Goal: Information Seeking & Learning: Learn about a topic

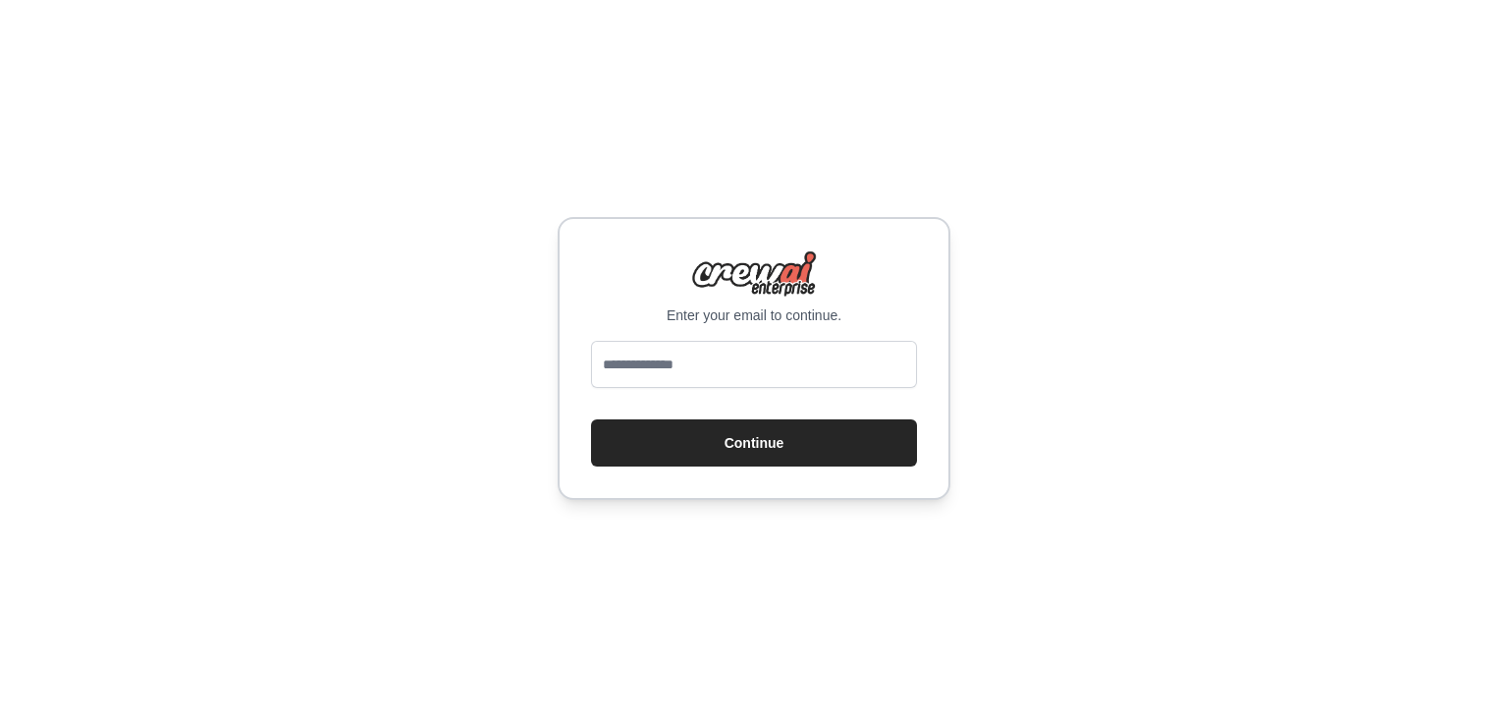
click at [523, 438] on div "Enter your email to continue. Continue" at bounding box center [754, 358] width 1508 height 717
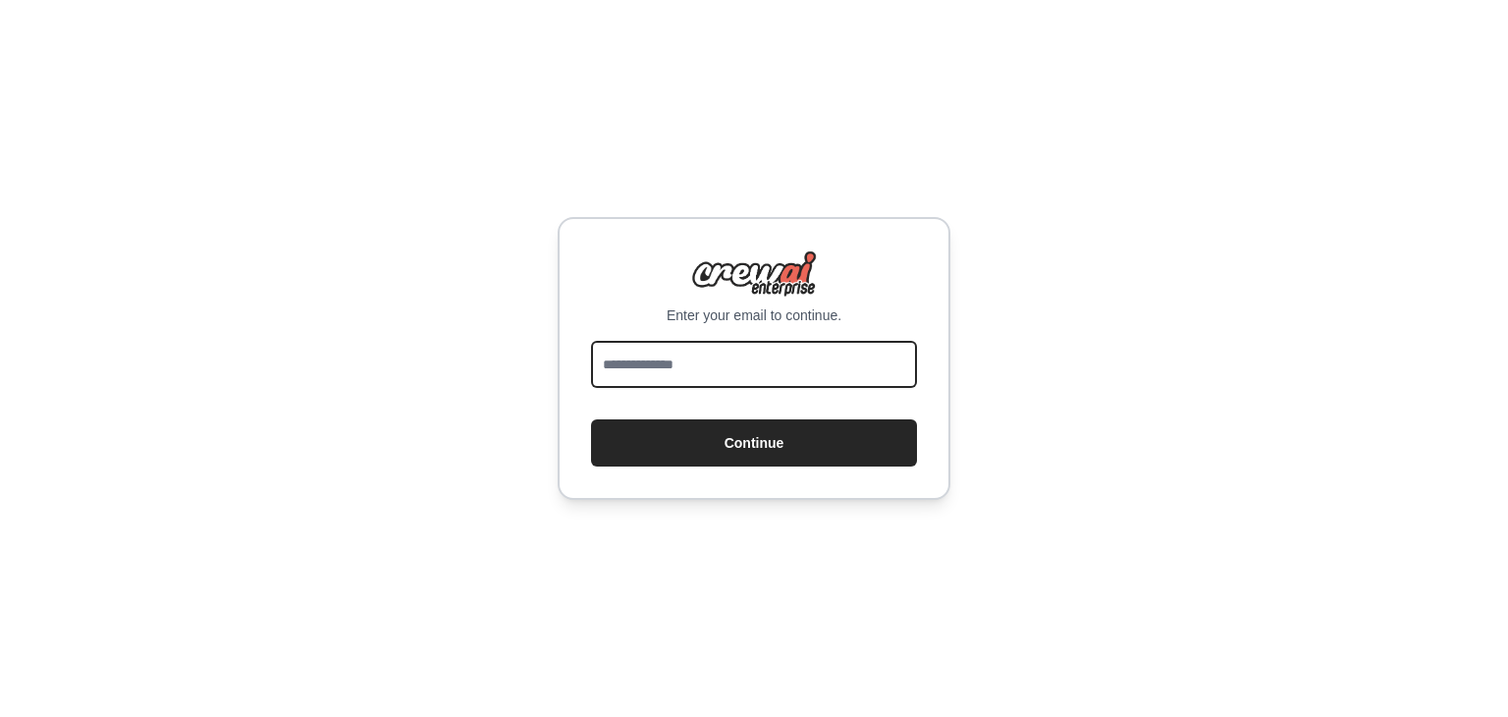
click at [764, 361] on input "email" at bounding box center [754, 364] width 326 height 47
type input "**********"
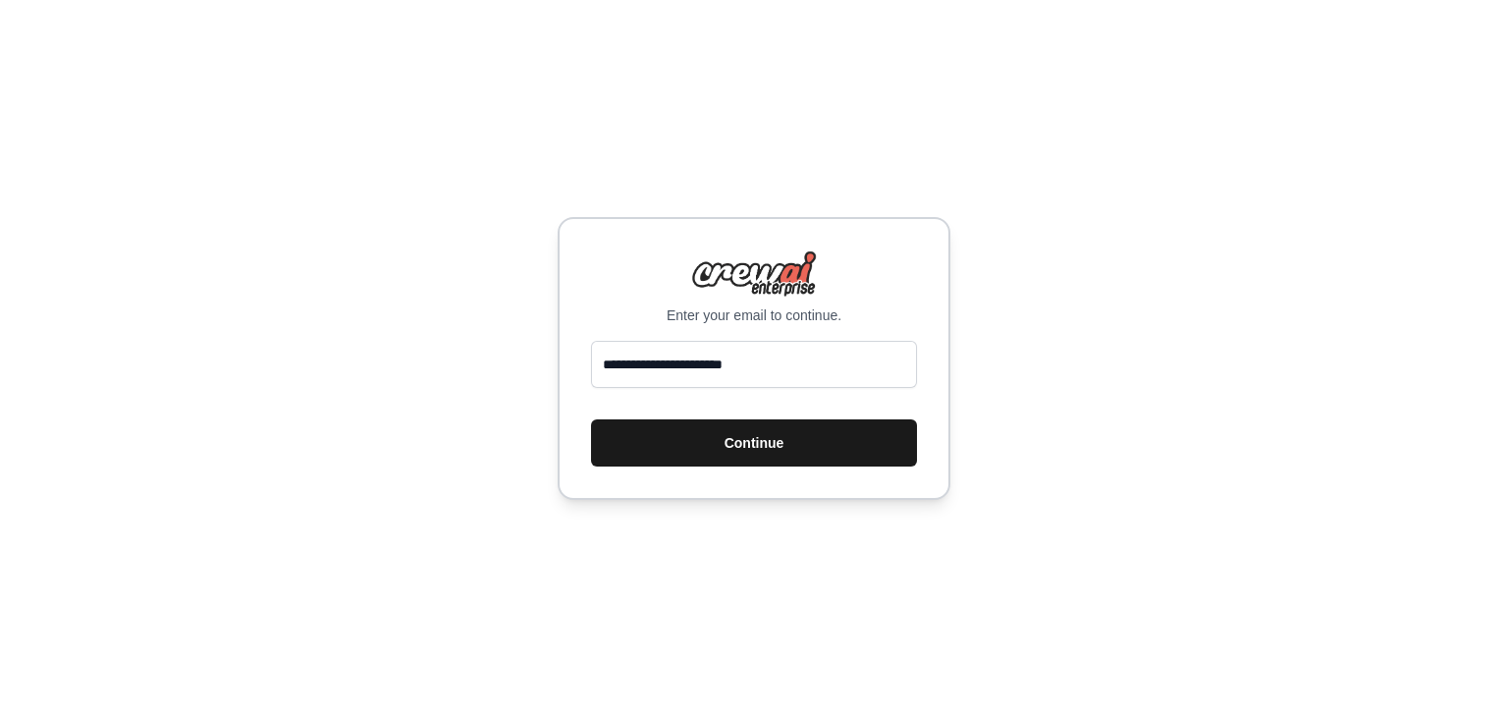
click at [680, 457] on button "Continue" at bounding box center [754, 442] width 326 height 47
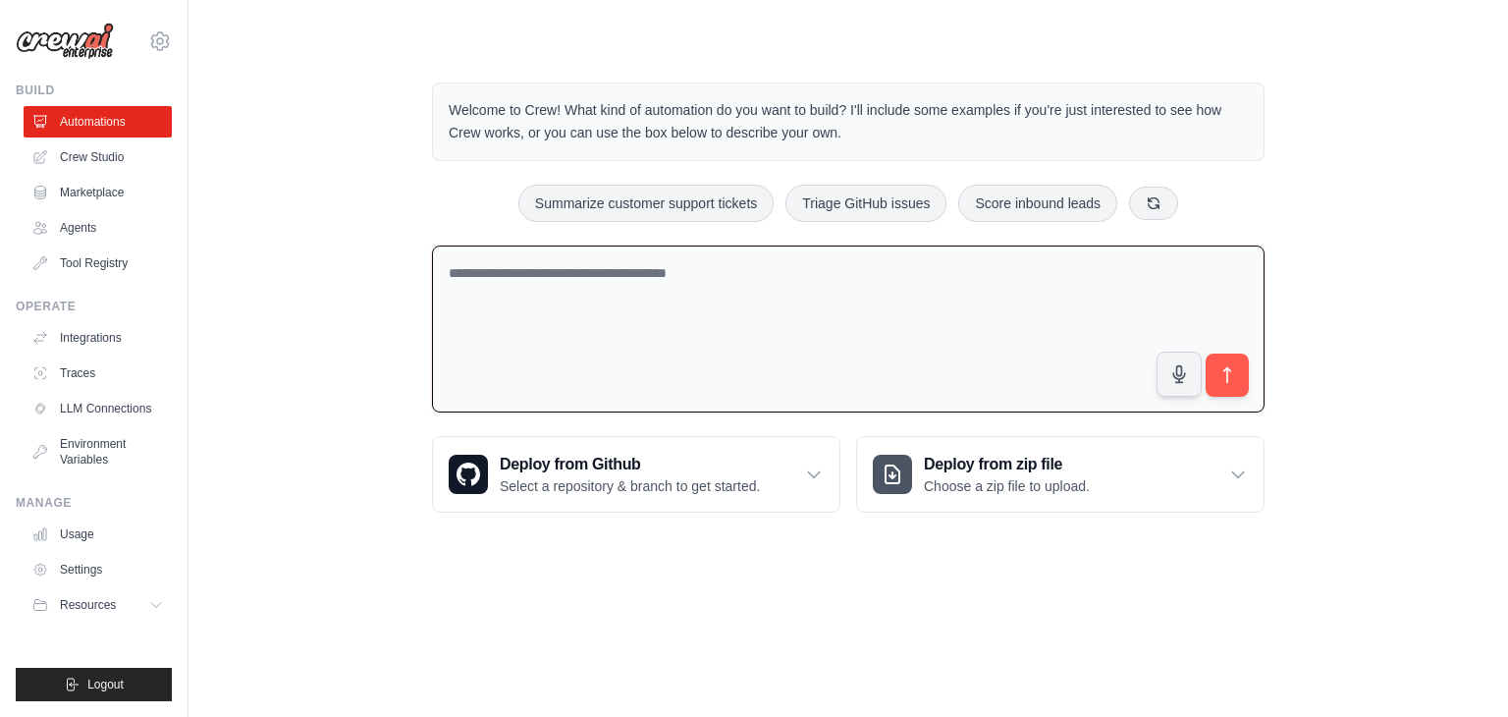
click at [610, 271] on textarea at bounding box center [848, 330] width 833 height 168
click at [693, 266] on textarea at bounding box center [848, 330] width 833 height 168
click at [599, 289] on textarea at bounding box center [848, 330] width 833 height 168
click at [675, 281] on textarea at bounding box center [848, 330] width 833 height 168
click at [964, 472] on h3 "Deploy from zip file" at bounding box center [1007, 465] width 166 height 24
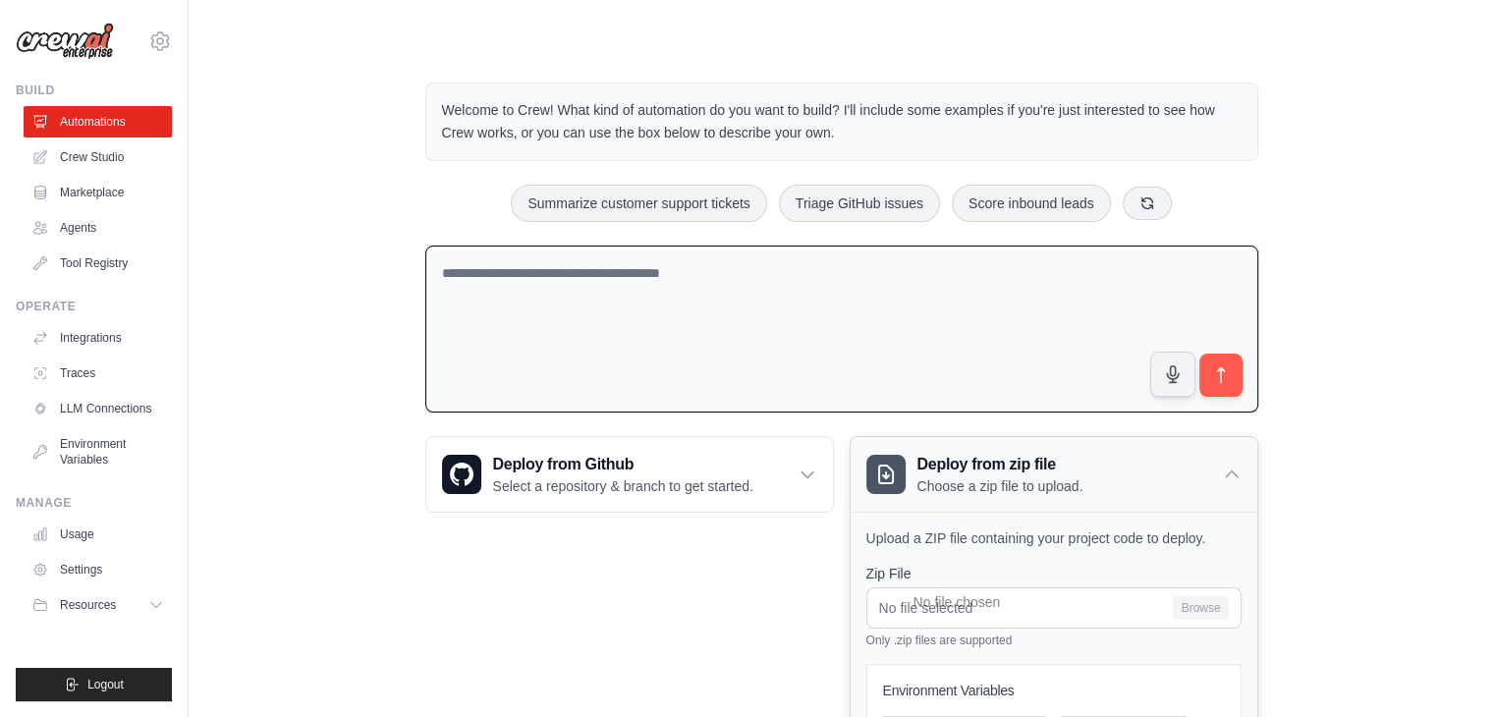
click at [1232, 465] on icon at bounding box center [1232, 474] width 20 height 20
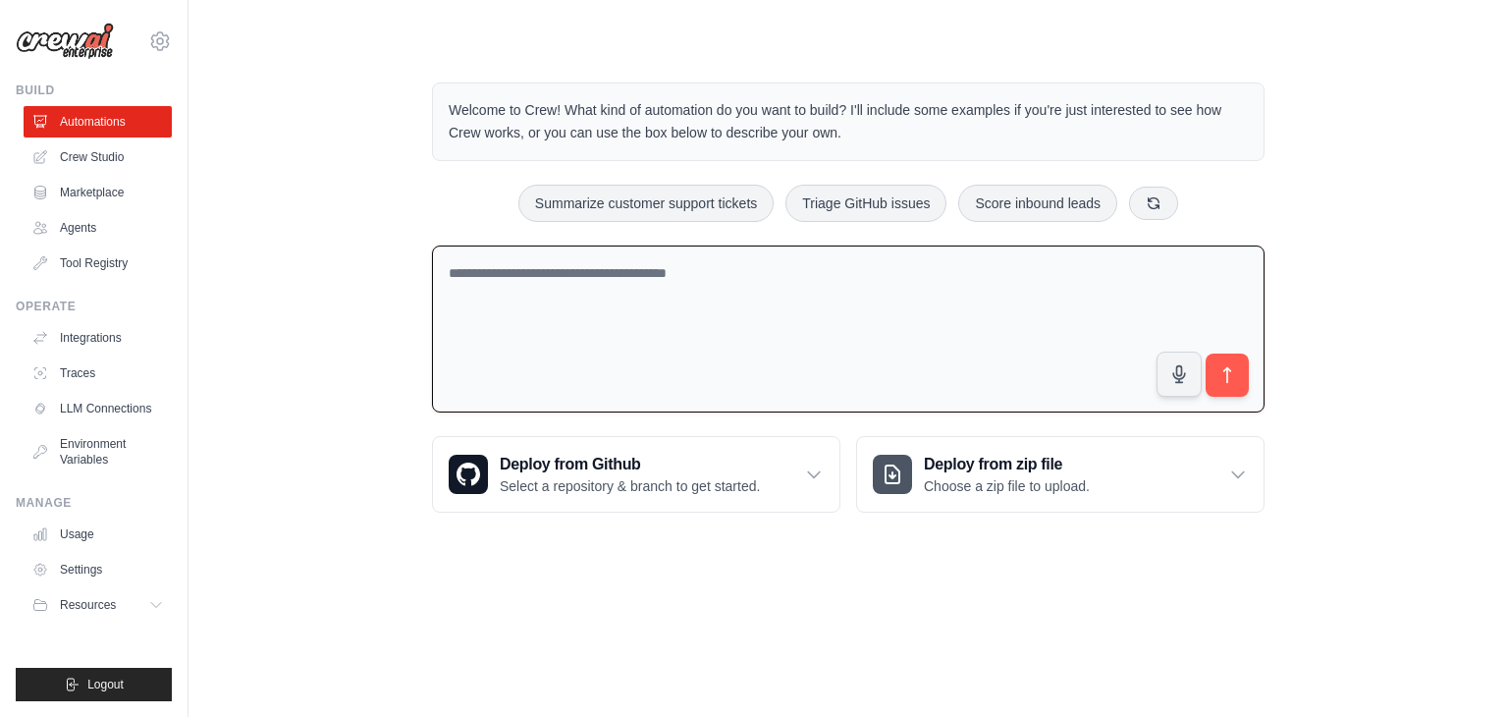
click at [707, 307] on textarea at bounding box center [848, 330] width 833 height 168
click at [108, 608] on span "Resources" at bounding box center [90, 605] width 56 height 16
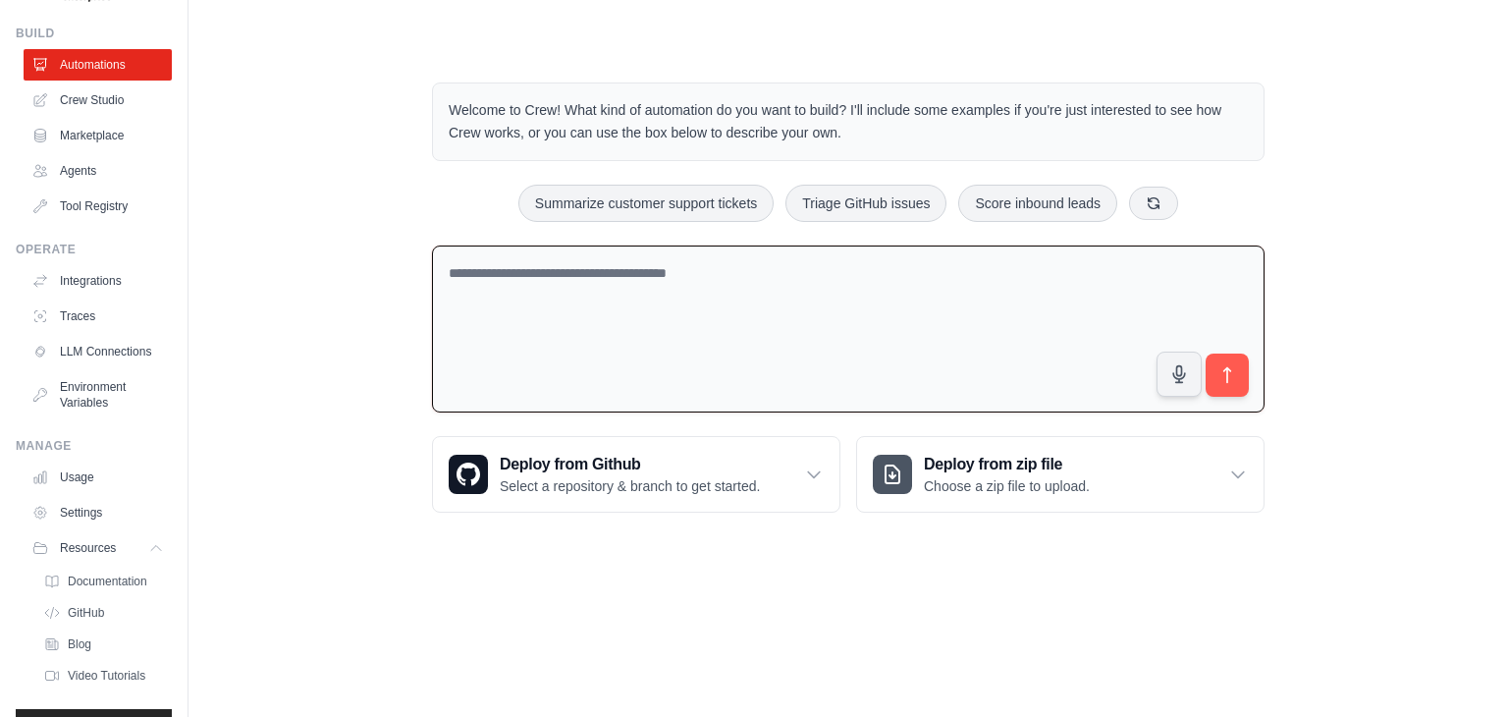
scroll to position [67, 0]
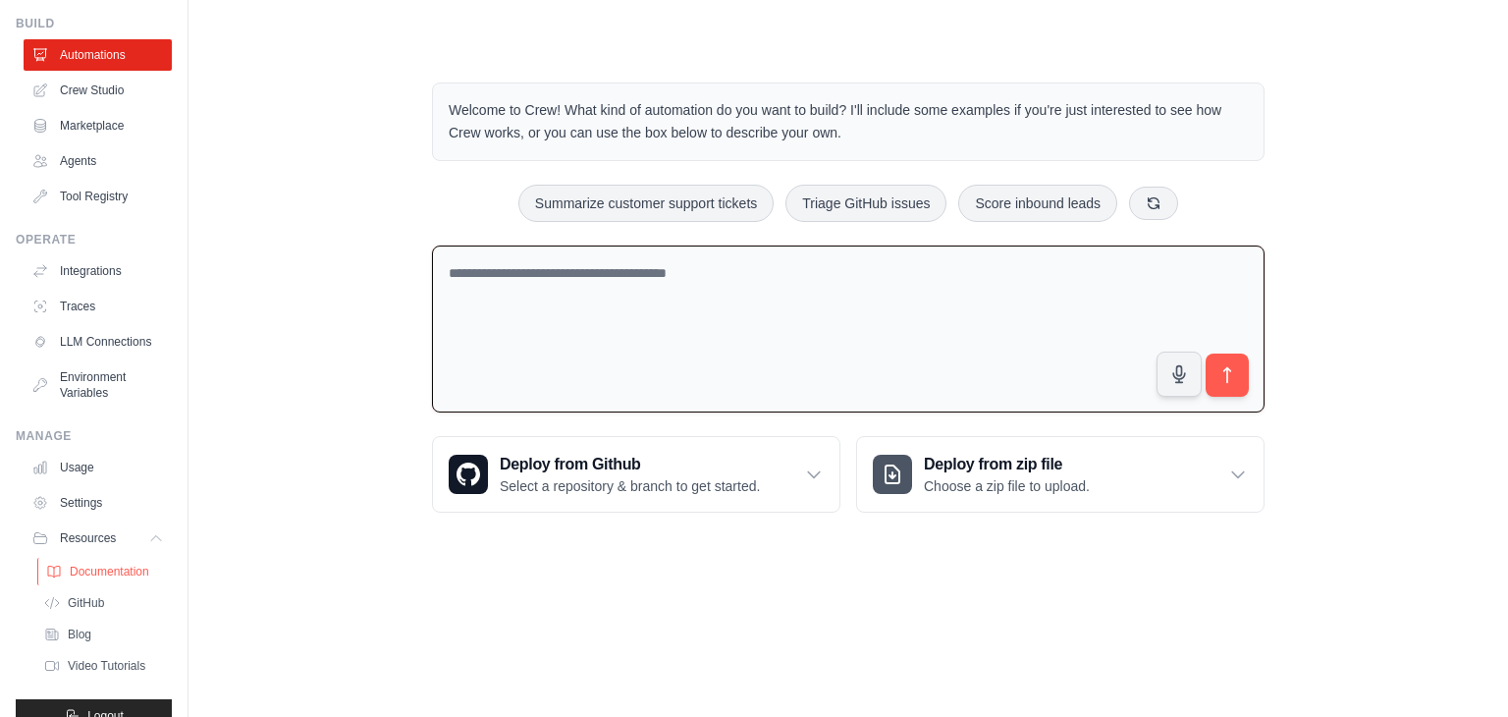
click at [103, 579] on span "Documentation" at bounding box center [110, 572] width 80 height 16
